Goal: Transaction & Acquisition: Purchase product/service

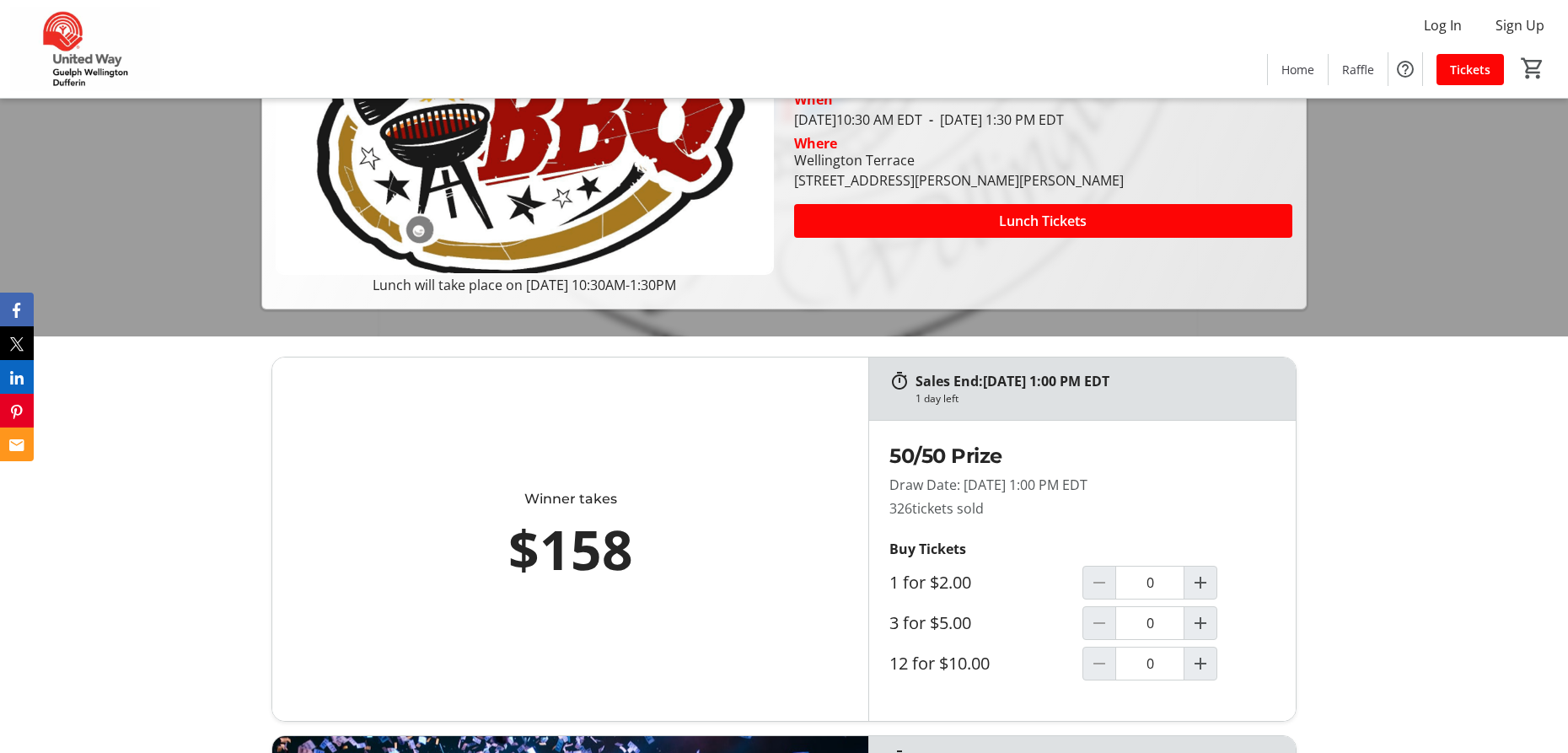
scroll to position [253, 0]
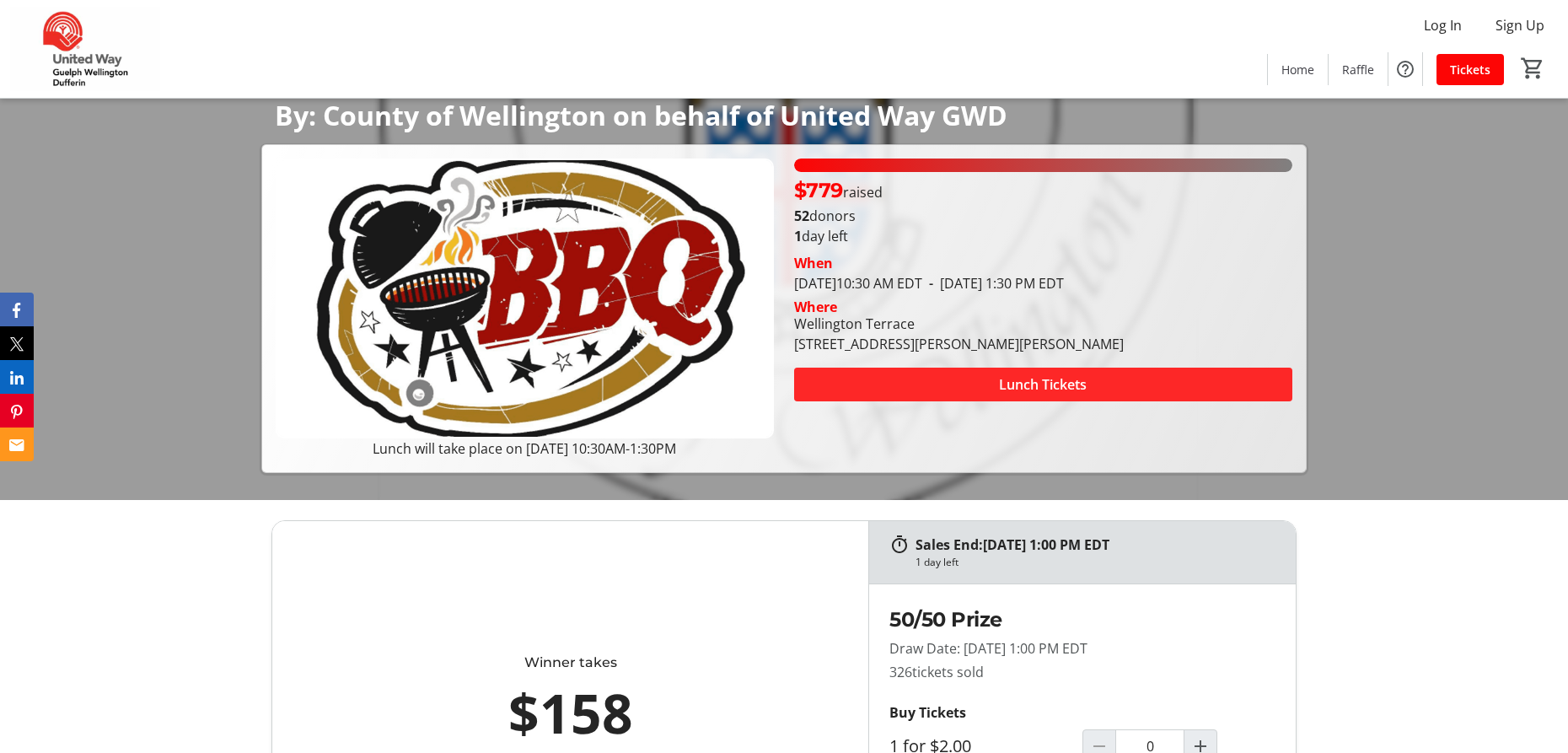
click at [1172, 391] on span at bounding box center [1043, 385] width 498 height 41
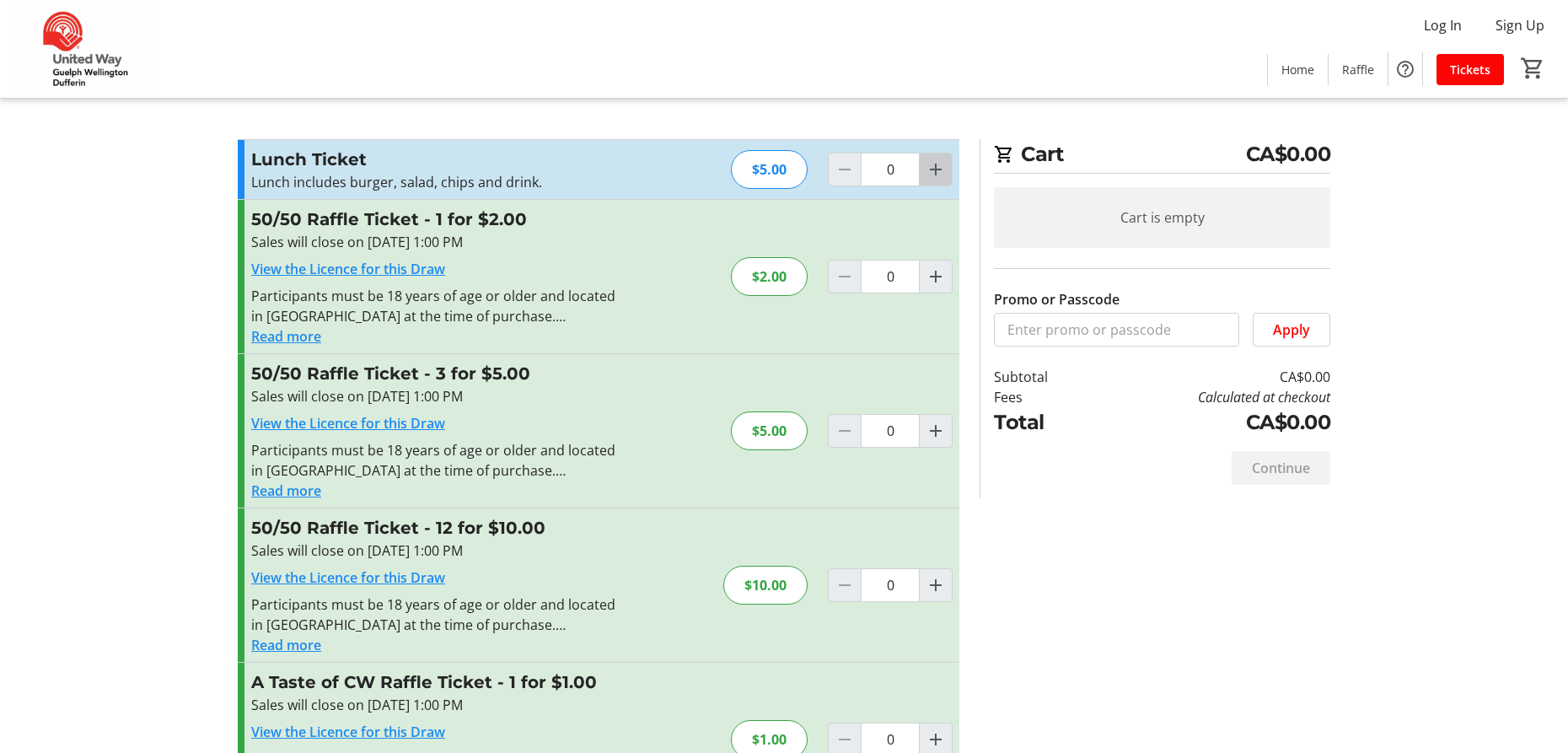
click at [935, 161] on mat-icon "Increment by one" at bounding box center [936, 170] width 20 height 20
type input "1"
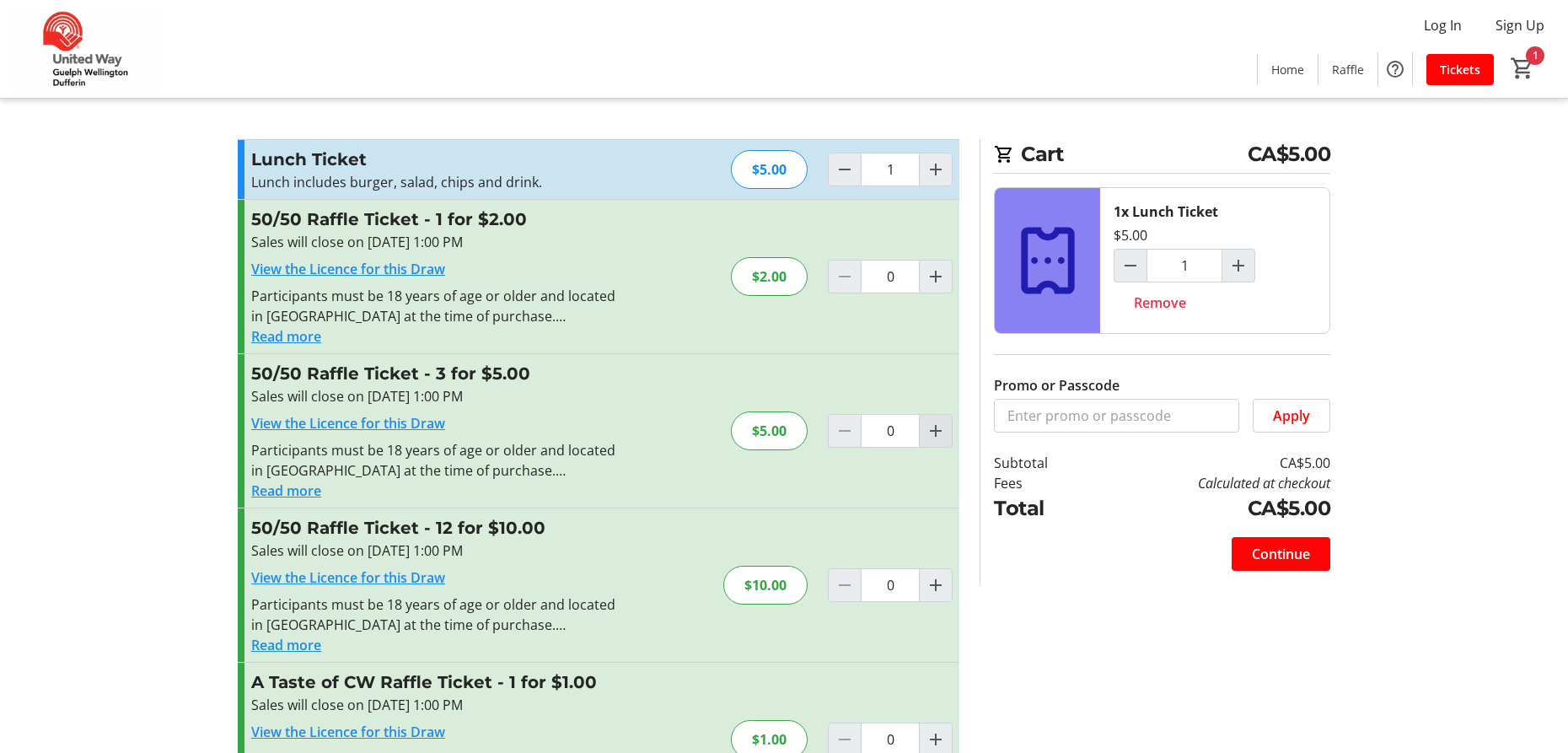
click at [937, 443] on span "Increment by one" at bounding box center [936, 430] width 32 height 32
type input "1"
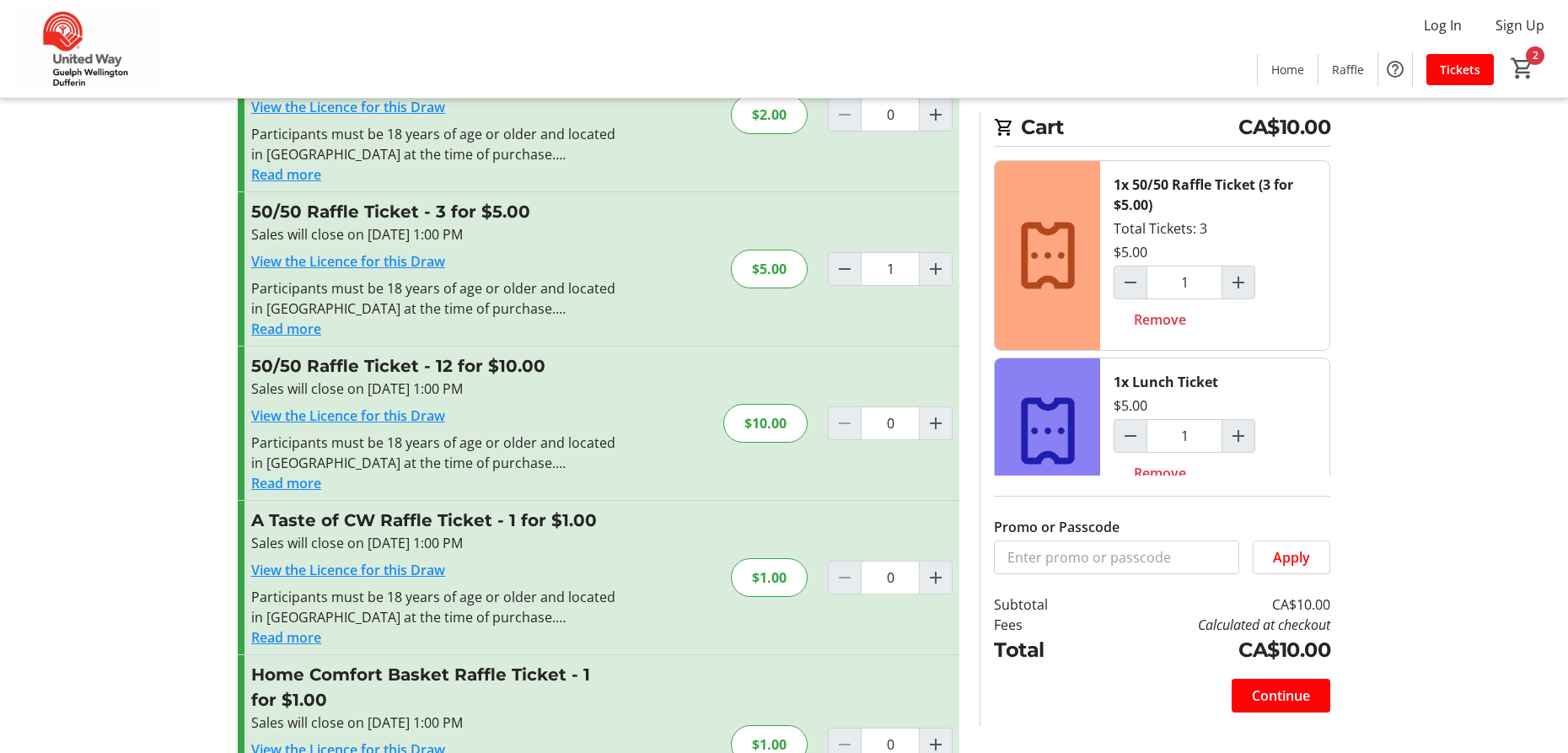
scroll to position [169, 0]
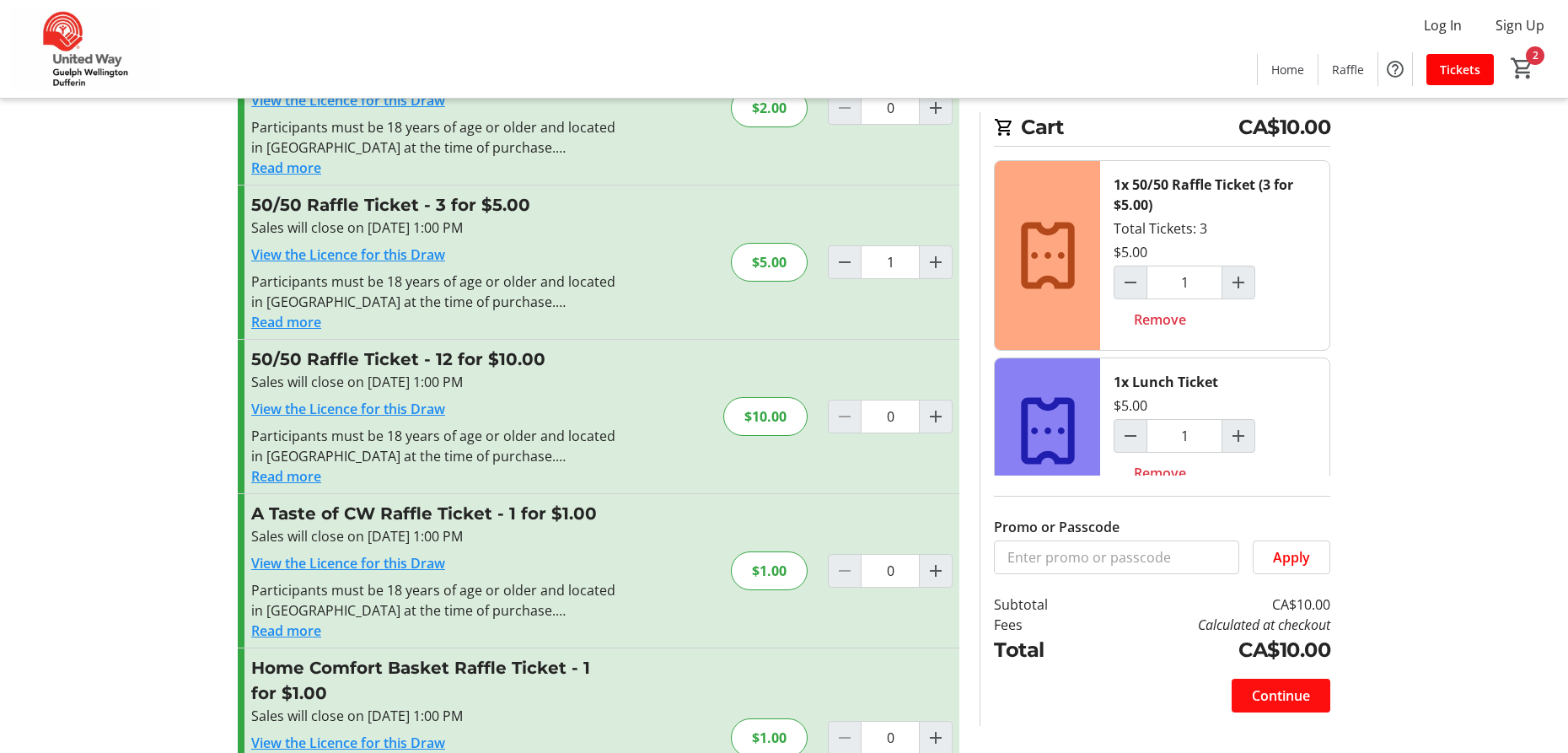
click at [1263, 702] on span "Continue" at bounding box center [1281, 696] width 58 height 20
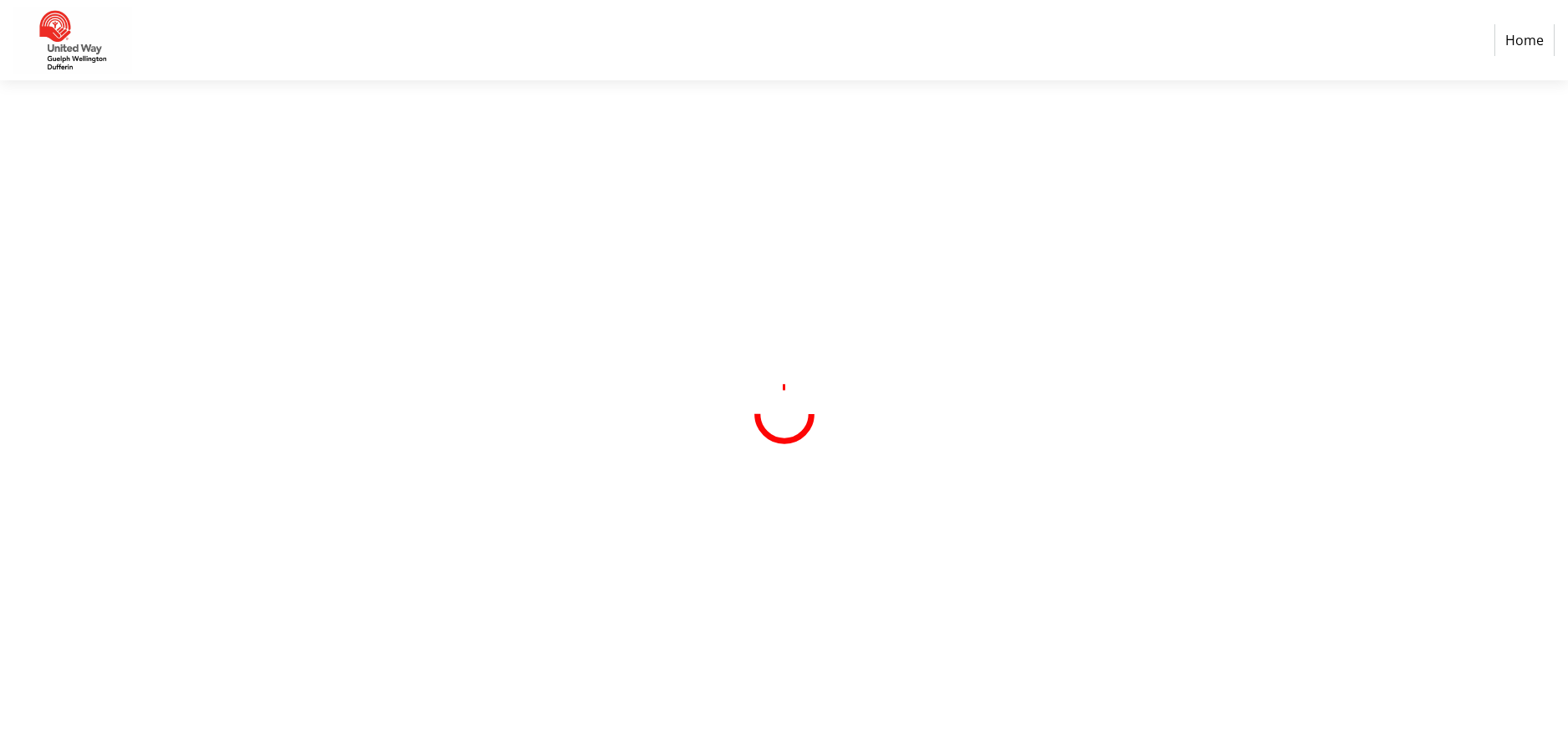
select select "CA"
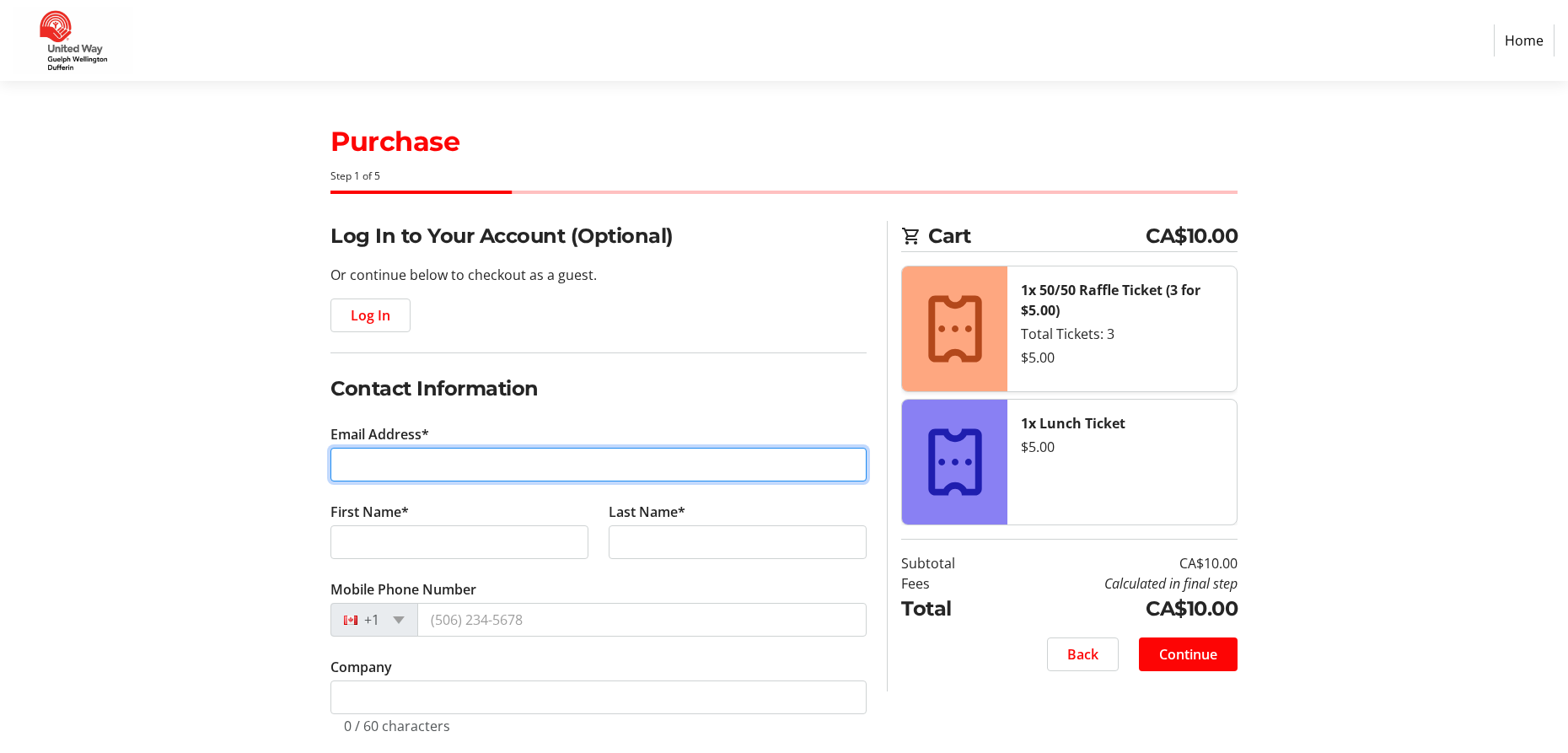
click at [473, 467] on input "Email Address*" at bounding box center [598, 464] width 536 height 34
type input "[EMAIL_ADDRESS][DOMAIN_NAME]"
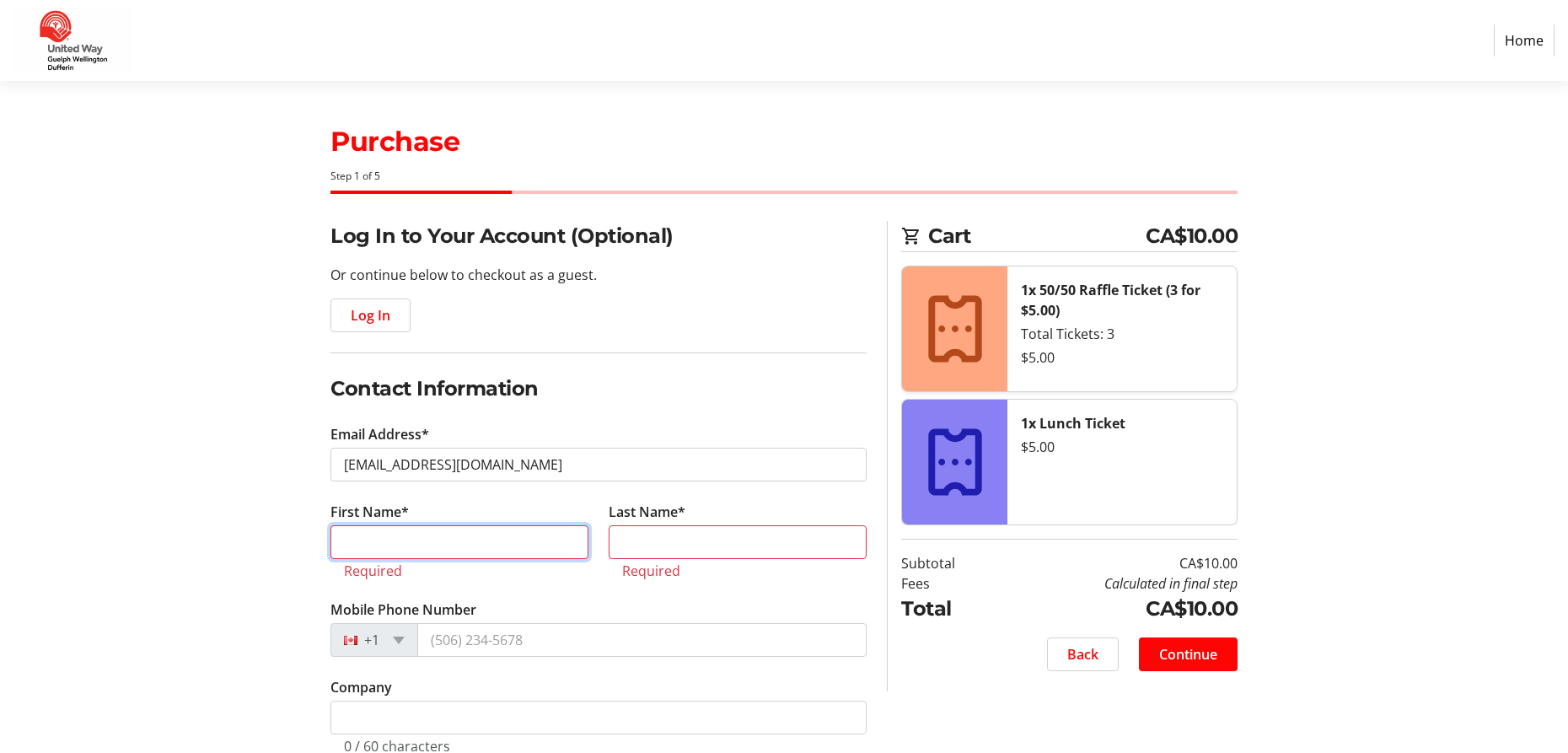
click at [469, 533] on input "First Name*" at bounding box center [460, 542] width 258 height 34
type input "[PERSON_NAME]"
type input "Parent"
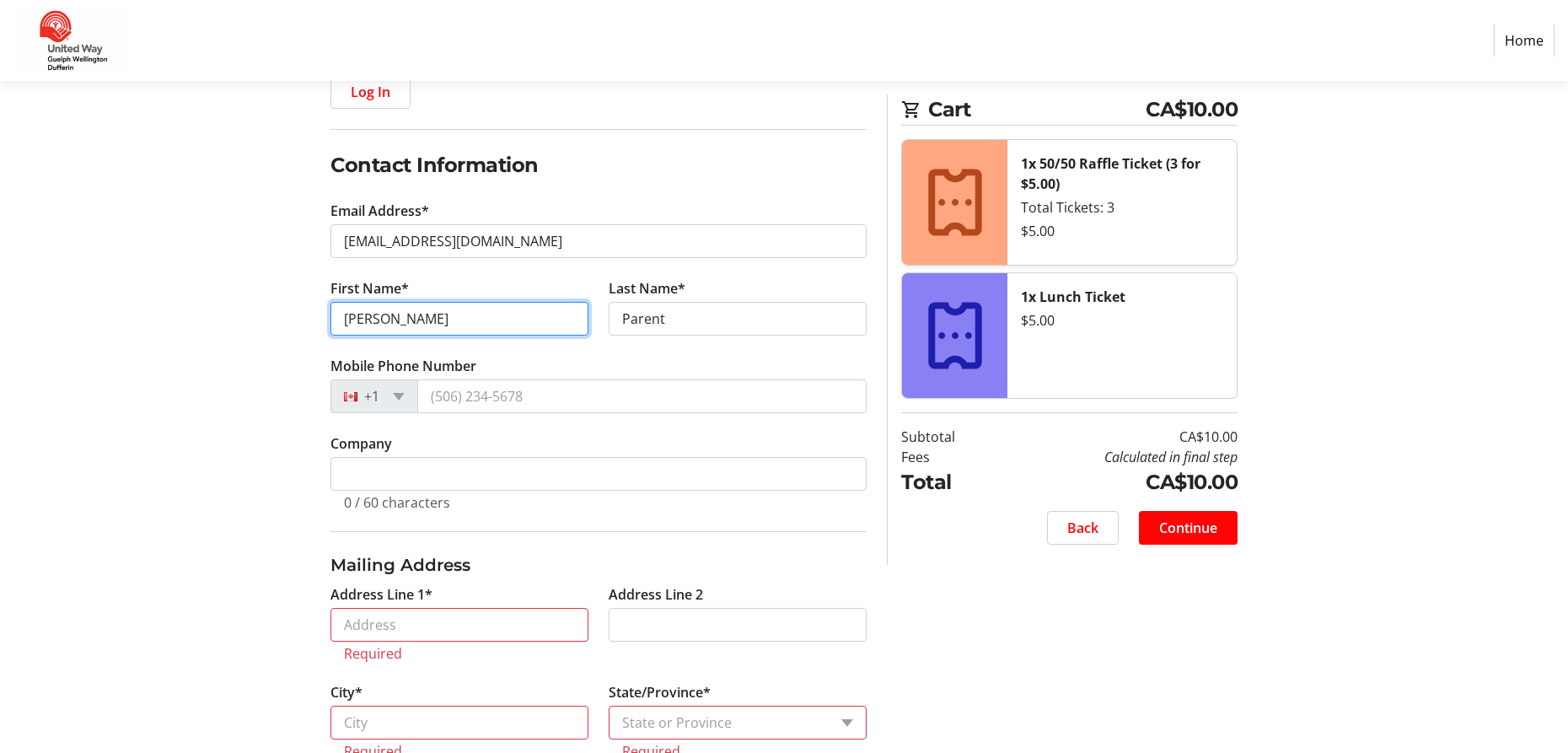
scroll to position [253, 0]
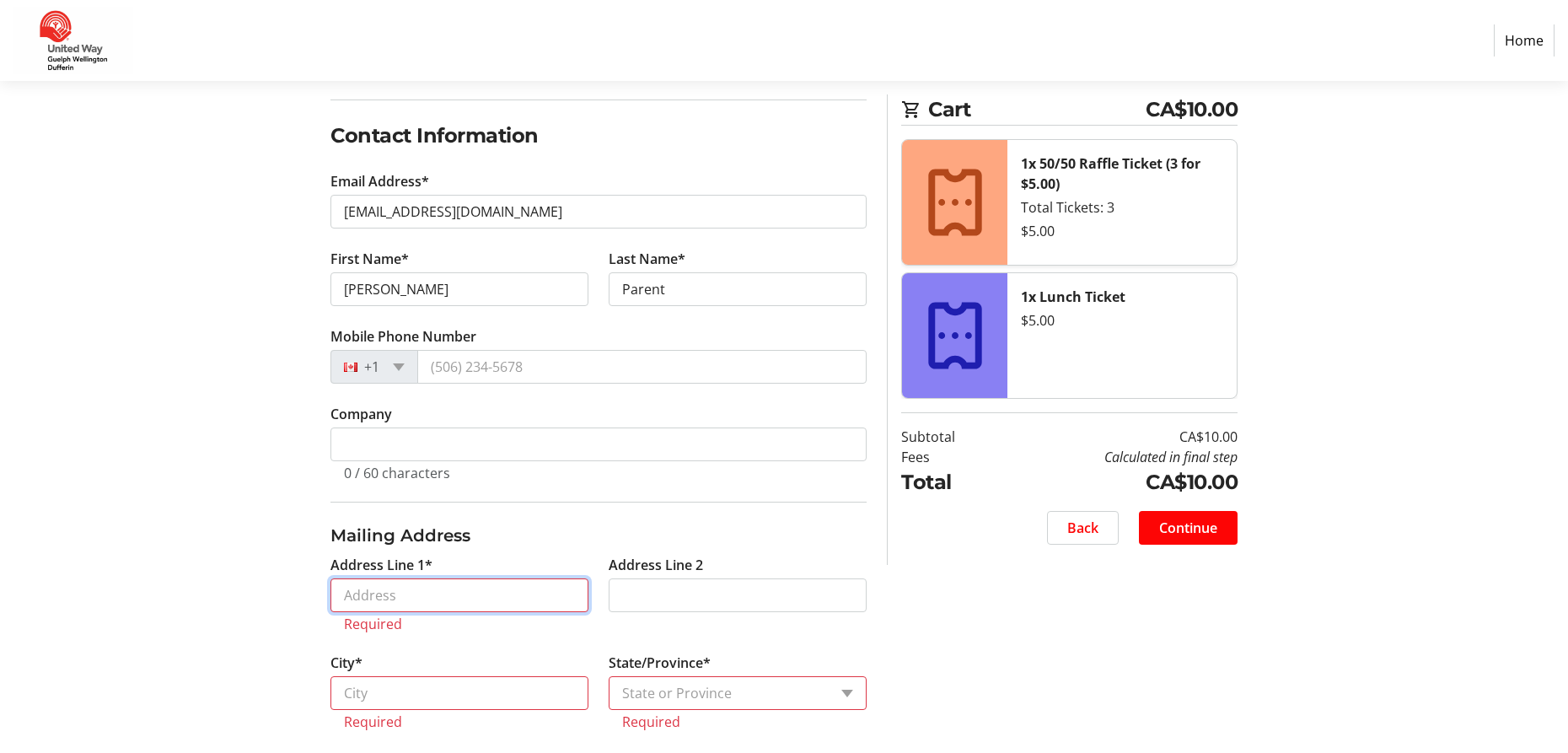
click at [565, 603] on input "Address Line 1*" at bounding box center [460, 595] width 258 height 34
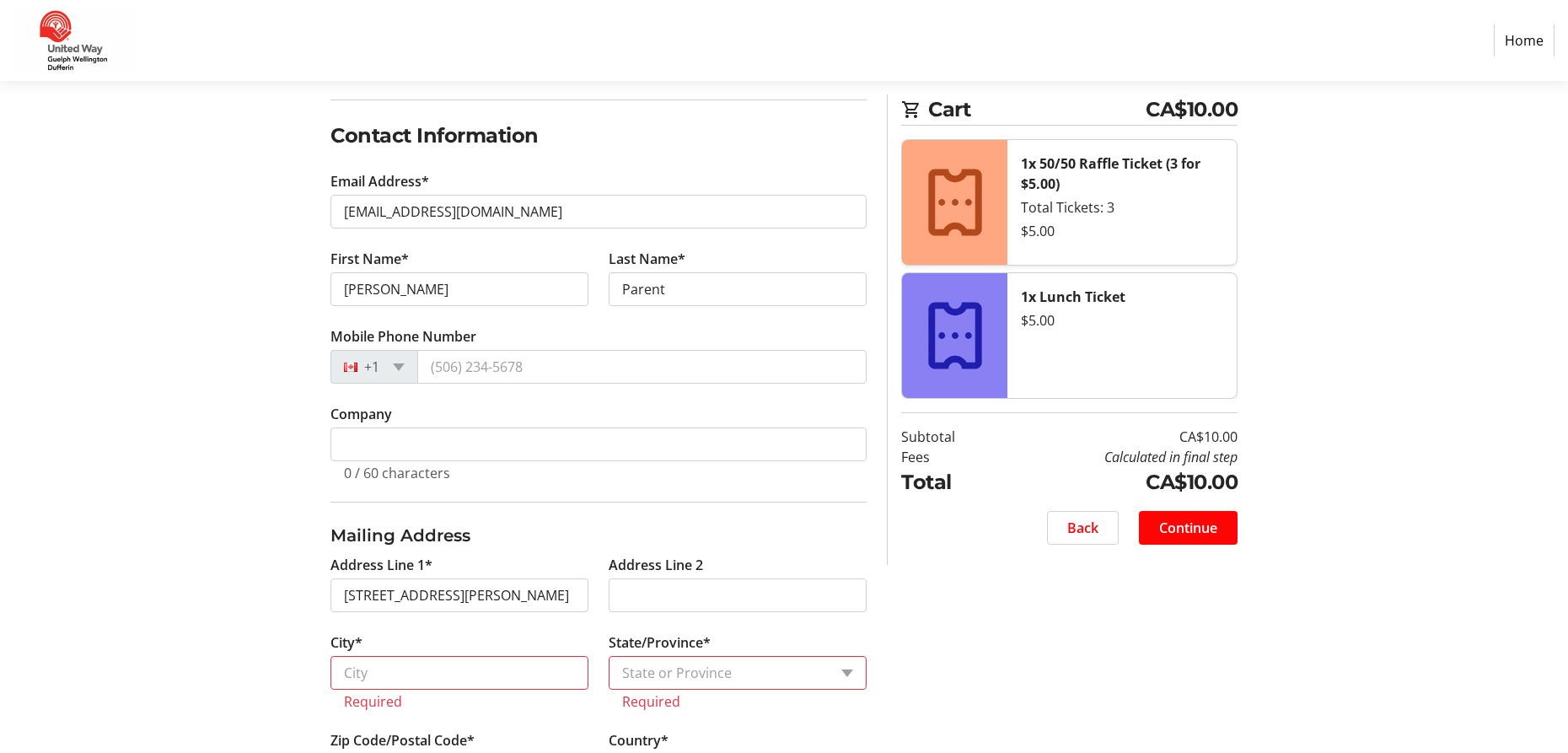
type input "[STREET_ADDRESS][PERSON_NAME]"
type input "Elora"
select select "ON"
type input "N0B 1S0"
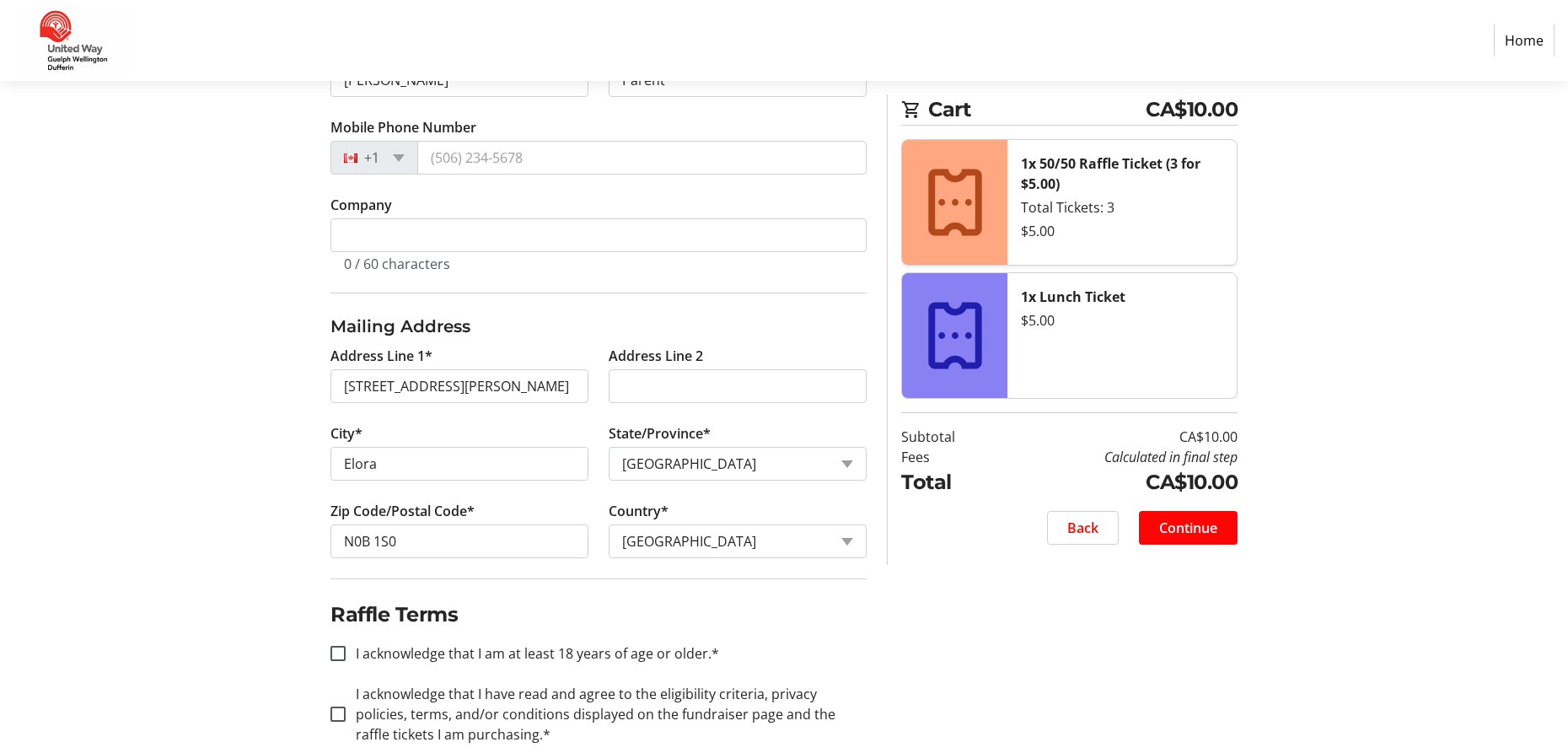
scroll to position [494, 0]
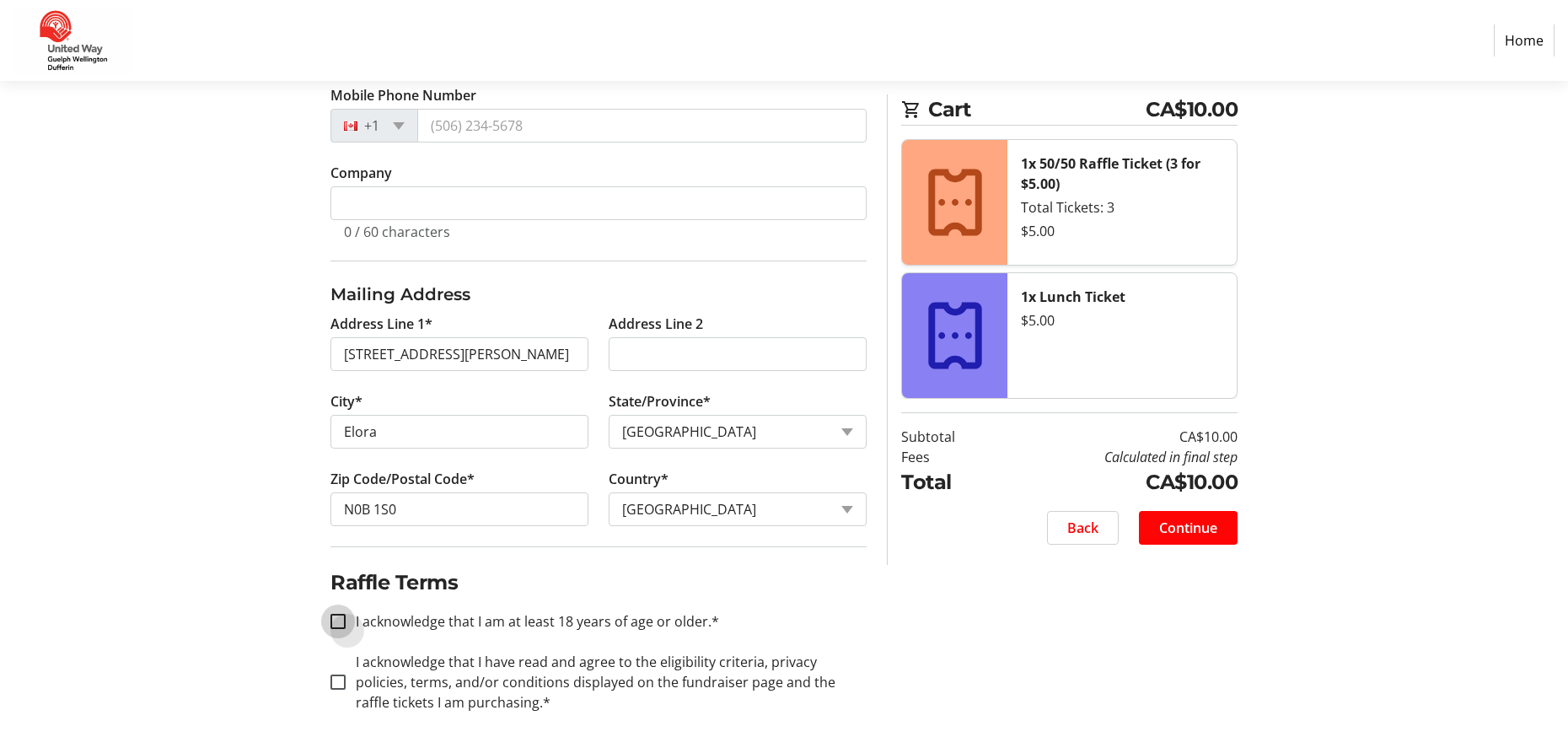
click at [340, 616] on input "I acknowledge that I am at least 18 years of age or older.*" at bounding box center [338, 621] width 15 height 15
checkbox input "true"
click at [341, 683] on input "I acknowledge that I have read and agree to the eligibility criteria, privacy p…" at bounding box center [338, 682] width 15 height 15
checkbox input "true"
click at [1171, 521] on span "Continue" at bounding box center [1188, 528] width 58 height 20
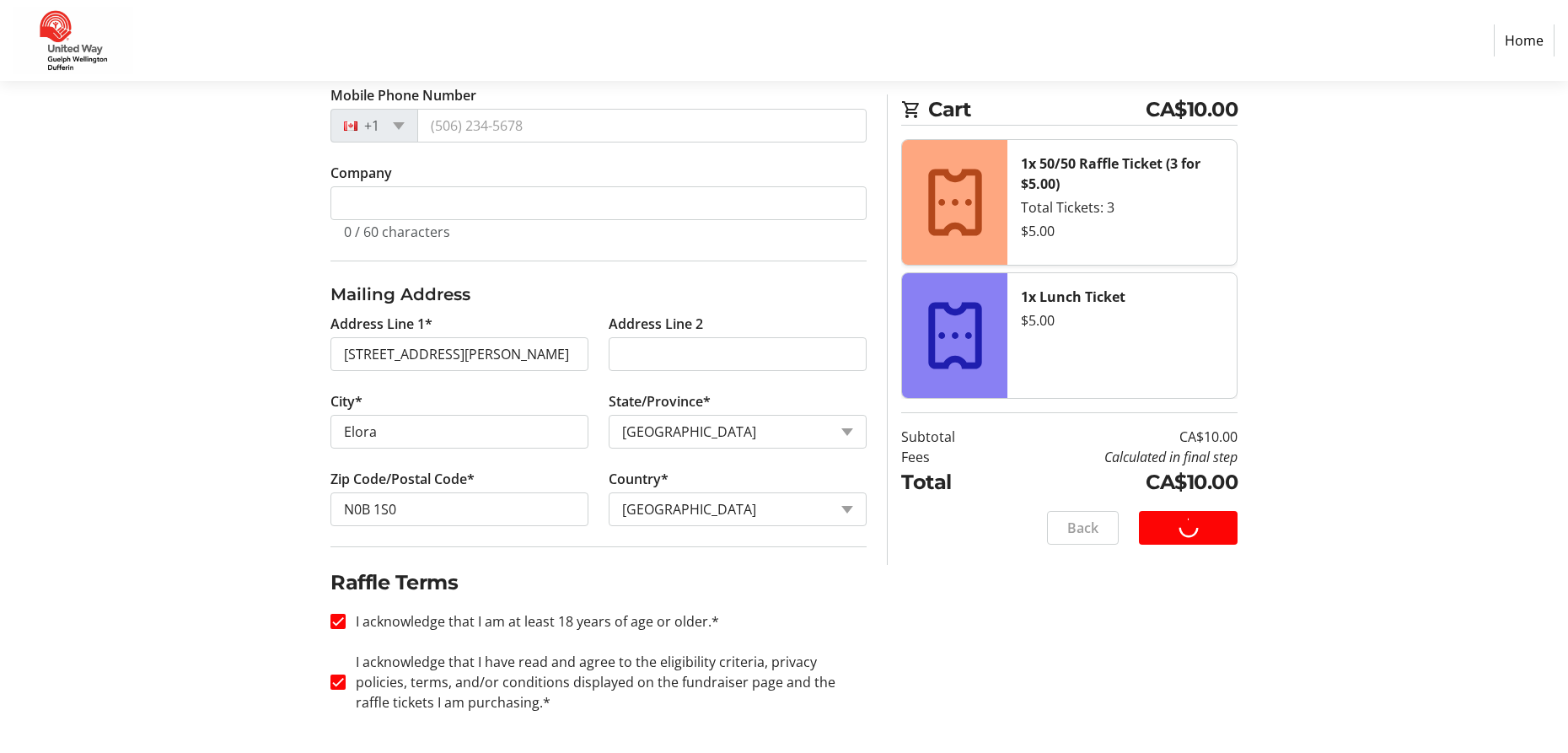
scroll to position [0, 0]
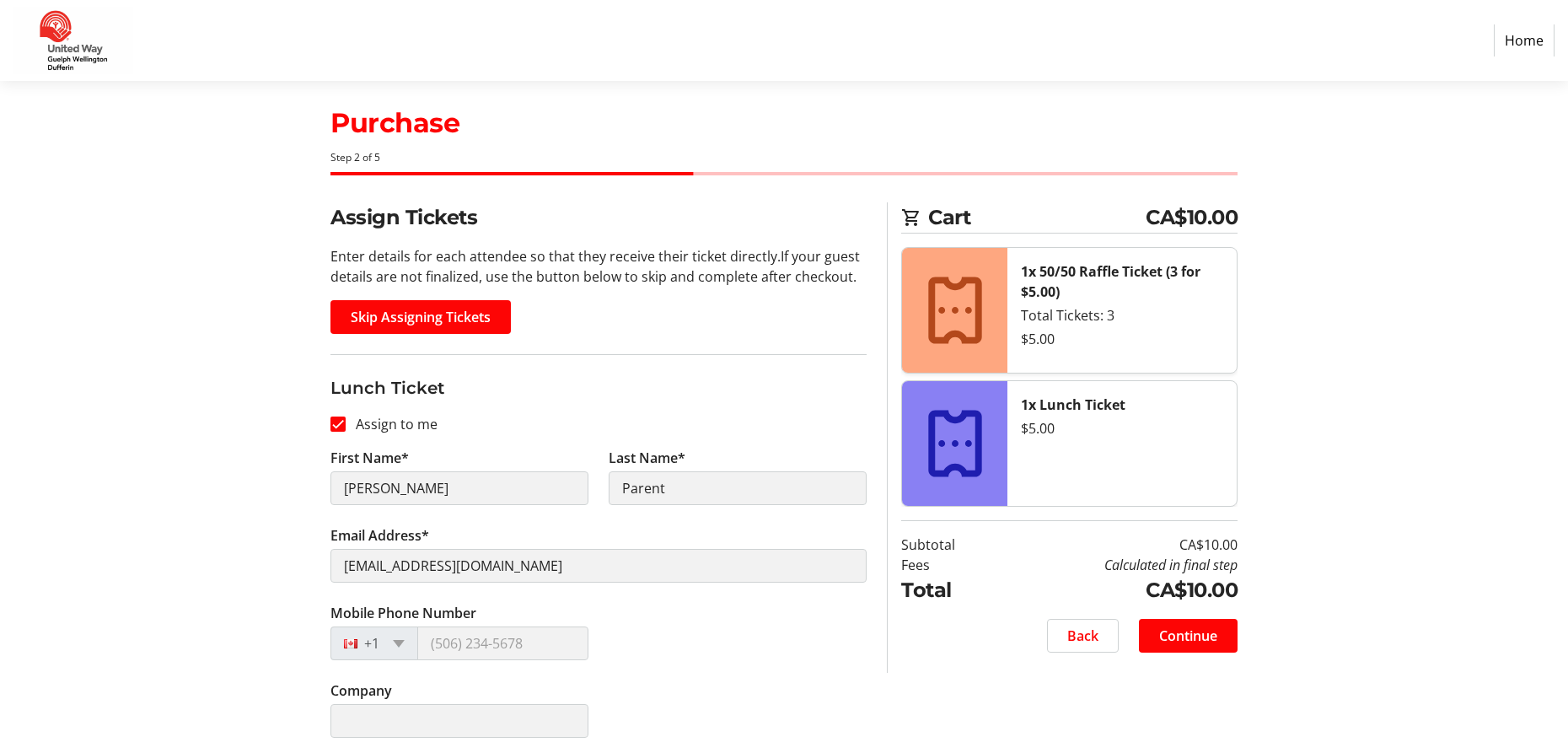
scroll to position [24, 0]
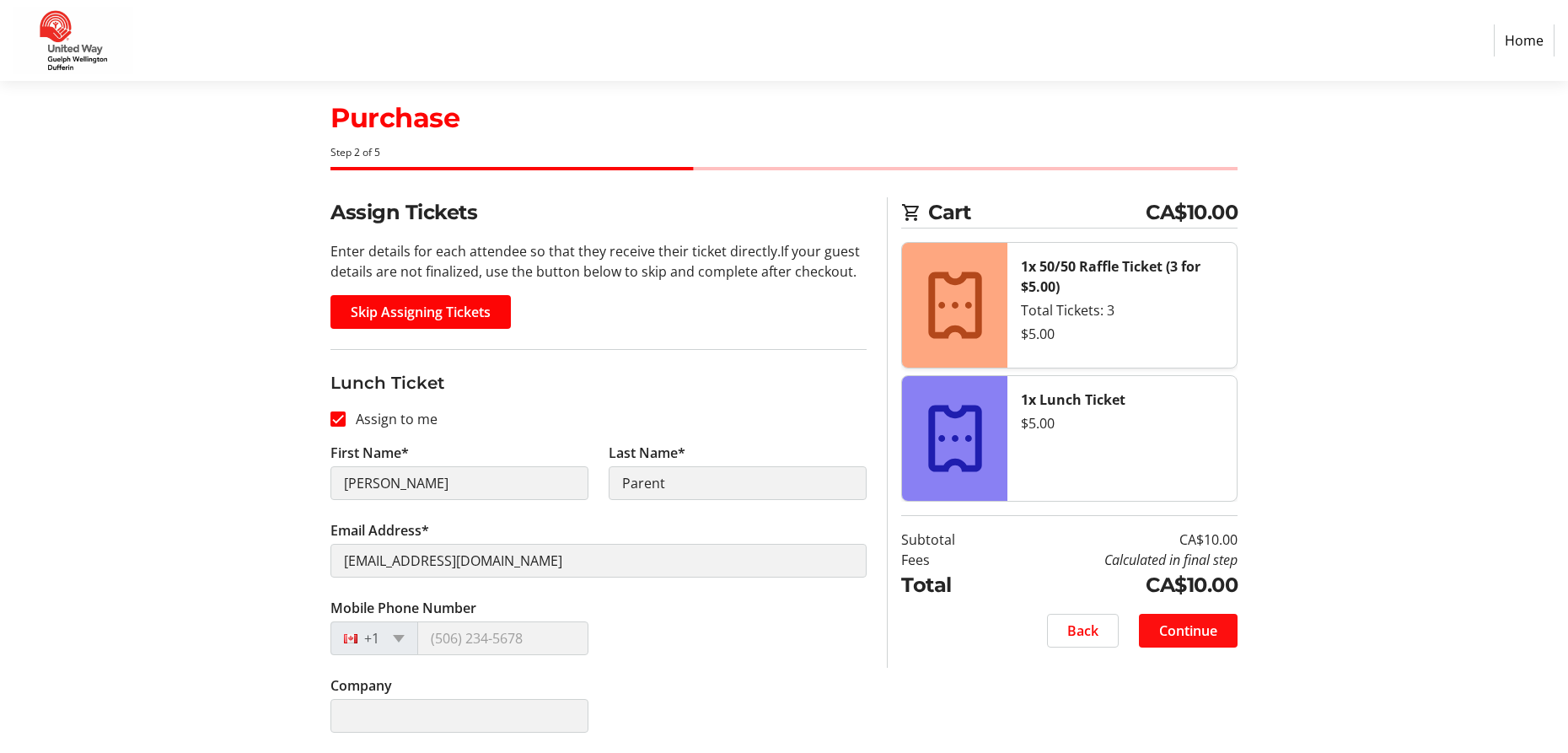
click at [1218, 636] on span at bounding box center [1188, 630] width 99 height 41
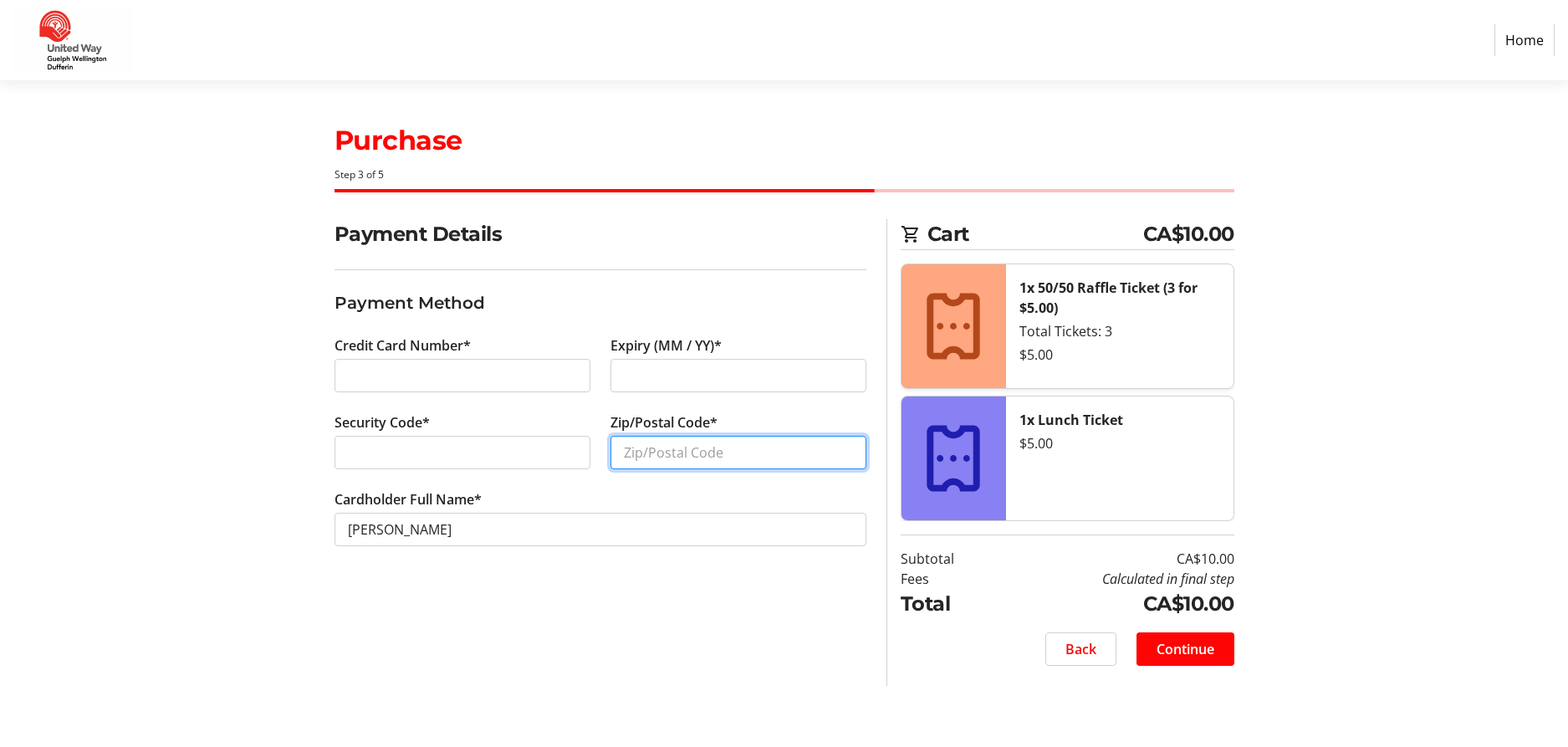
click at [622, 462] on input "Zip/Postal Code*" at bounding box center [739, 452] width 256 height 34
type input "n0b1so"
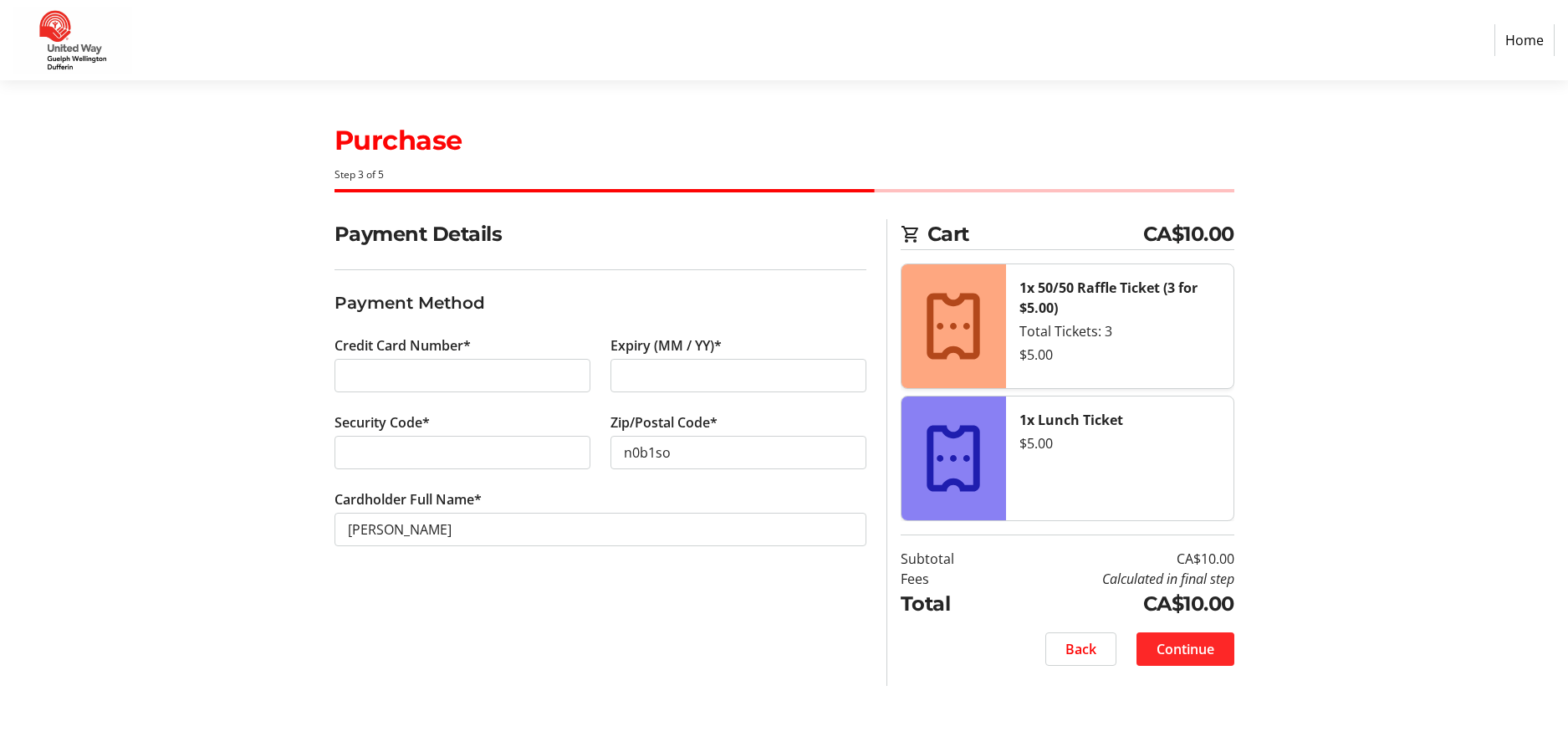
click at [1217, 645] on span at bounding box center [1184, 649] width 98 height 40
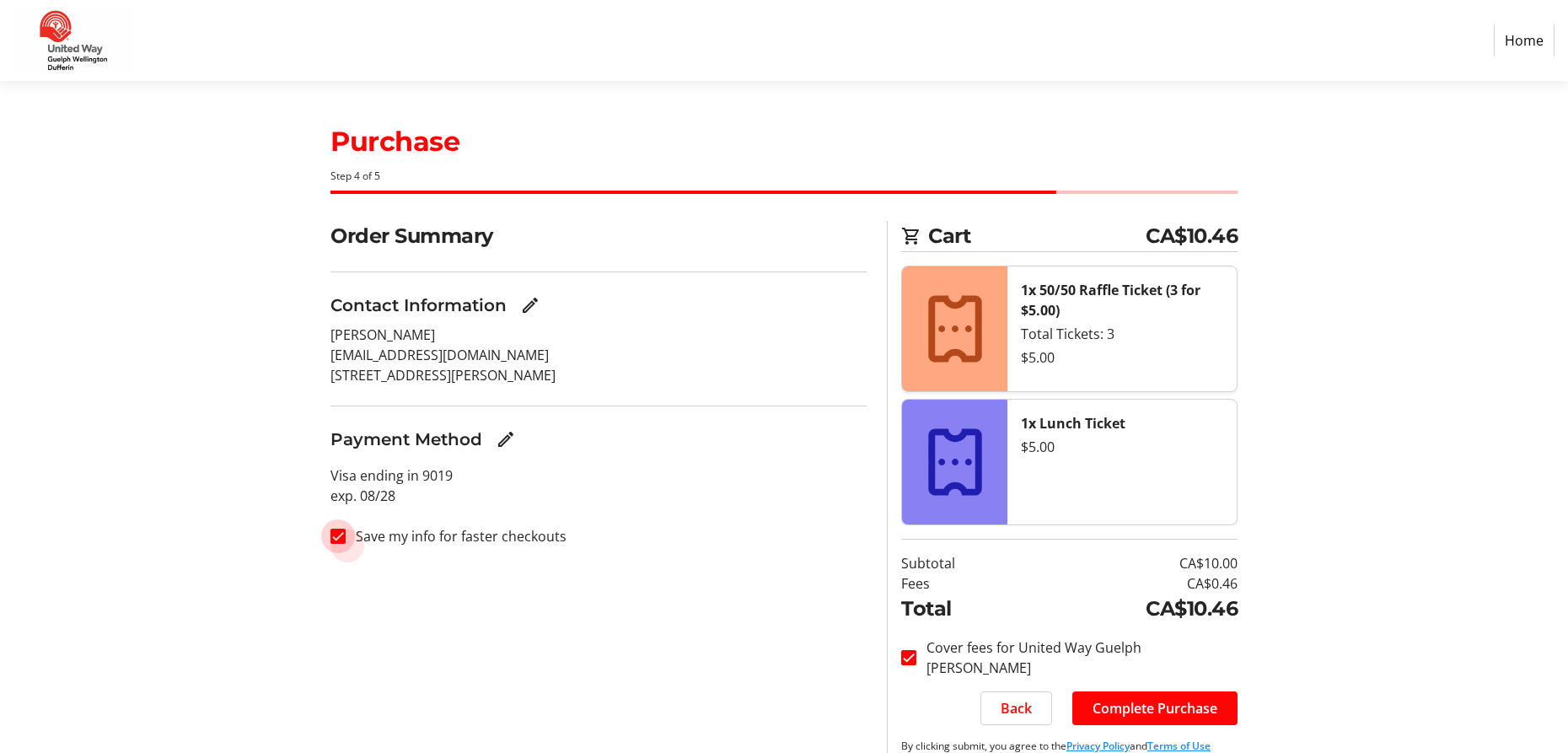
click at [338, 536] on input "Save my info for faster checkouts" at bounding box center [338, 536] width 15 height 15
checkbox input "false"
click at [1178, 711] on span "Complete Purchase" at bounding box center [1155, 708] width 125 height 20
